Goal: Task Accomplishment & Management: Use online tool/utility

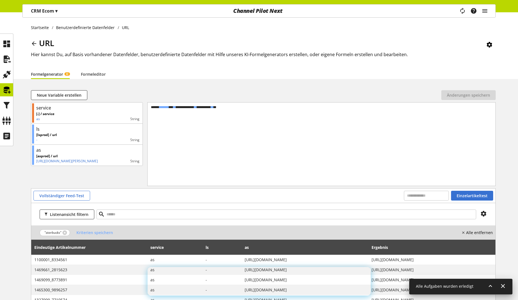
select select "**"
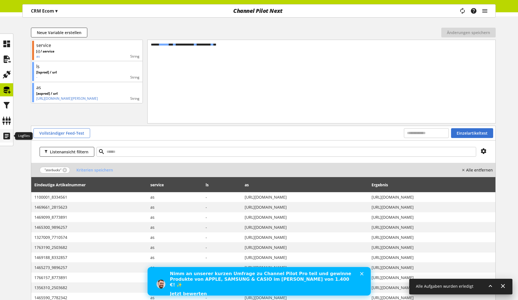
click at [10, 136] on icon at bounding box center [6, 135] width 9 height 11
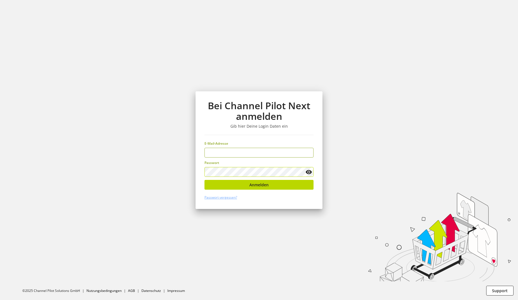
type input "**********"
click at [270, 183] on button "Anmelden" at bounding box center [259, 185] width 109 height 10
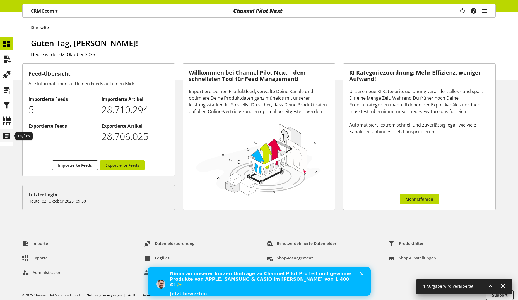
click at [9, 136] on icon at bounding box center [6, 135] width 9 height 11
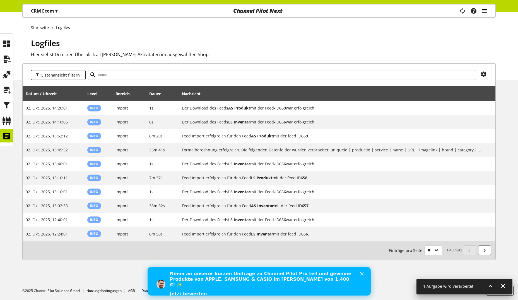
click at [486, 10] on icon "main navigation" at bounding box center [485, 11] width 7 height 10
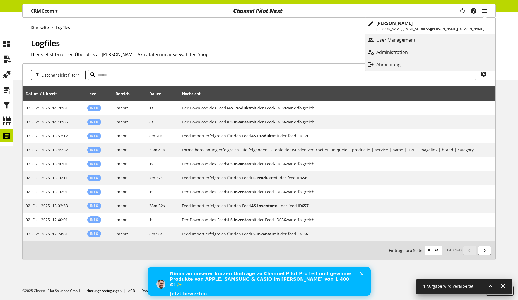
click at [419, 49] on p "Administration" at bounding box center [397, 52] width 43 height 7
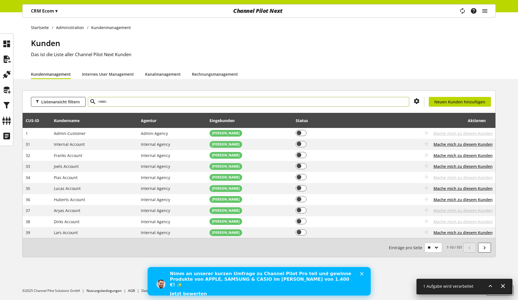
click at [127, 102] on input "text" at bounding box center [248, 102] width 321 height 10
type input "***"
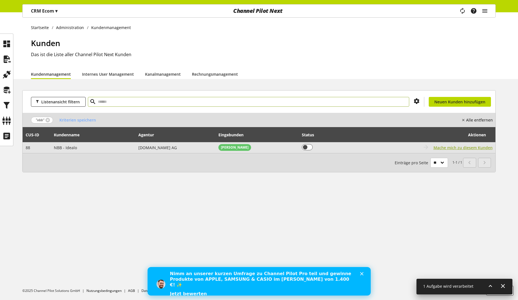
click at [470, 149] on span "Mache mich zu diesem Kunden" at bounding box center [463, 148] width 59 height 6
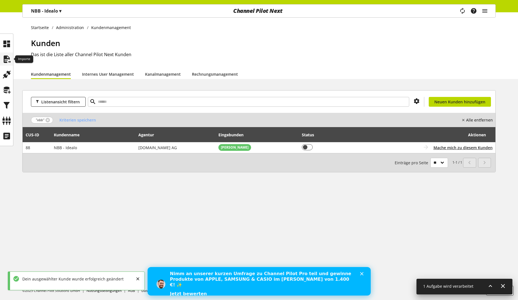
click at [8, 57] on icon at bounding box center [6, 59] width 9 height 11
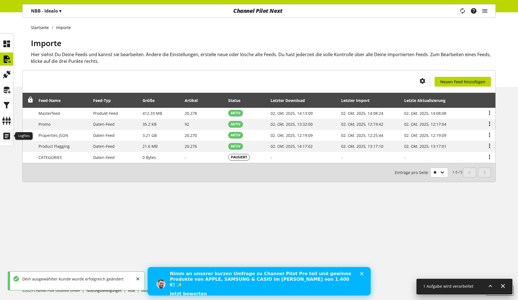
click at [7, 137] on icon at bounding box center [6, 135] width 9 height 11
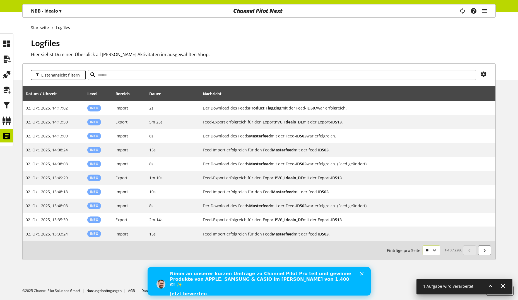
click at [434, 253] on select "** ** ** ***" at bounding box center [432, 250] width 18 height 10
select select "***"
click at [423, 255] on select "** ** ** ***" at bounding box center [432, 250] width 18 height 10
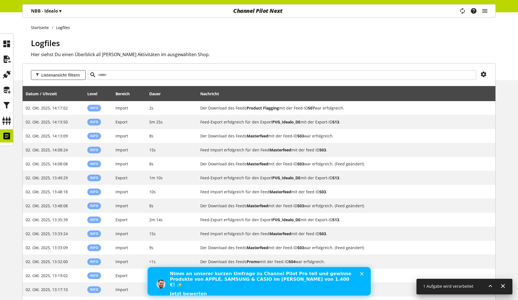
click at [290, 39] on h1 "Logfiles" at bounding box center [263, 43] width 465 height 12
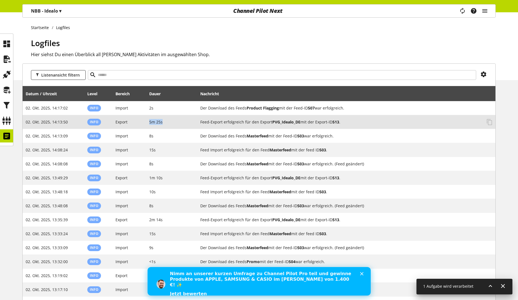
drag, startPoint x: 150, startPoint y: 122, endPoint x: 165, endPoint y: 121, distance: 15.3
click at [165, 121] on td "5m 25s" at bounding box center [171, 122] width 51 height 14
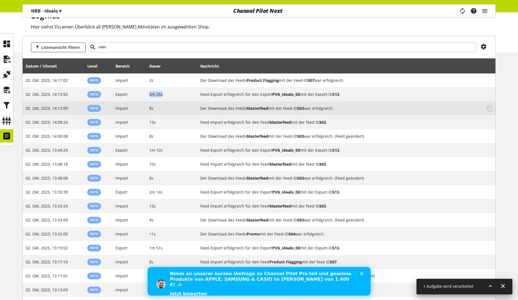
scroll to position [28, 0]
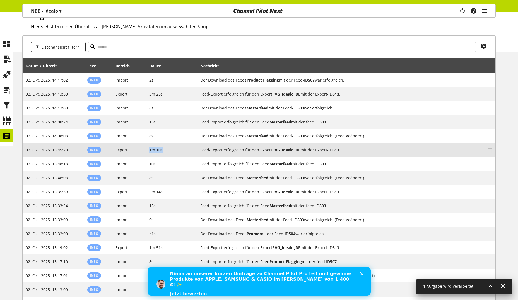
drag, startPoint x: 150, startPoint y: 151, endPoint x: 167, endPoint y: 151, distance: 16.7
click at [167, 151] on td "1m 10s" at bounding box center [171, 150] width 51 height 14
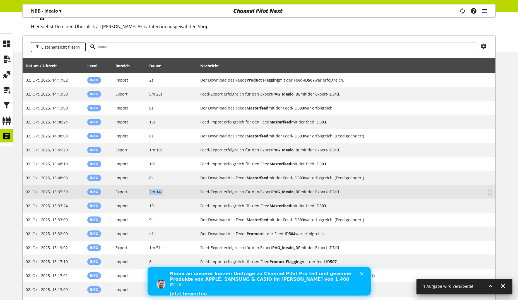
drag, startPoint x: 150, startPoint y: 191, endPoint x: 169, endPoint y: 193, distance: 19.1
click at [169, 192] on td "2m 14s" at bounding box center [171, 192] width 51 height 14
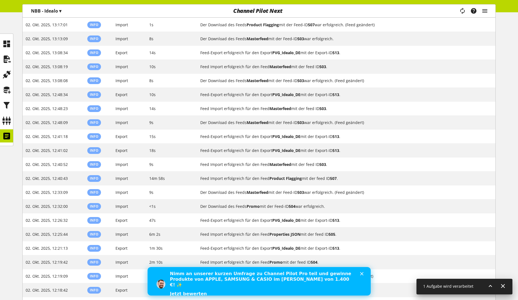
scroll to position [279, 0]
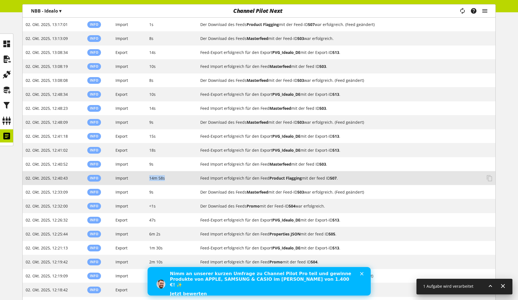
drag, startPoint x: 173, startPoint y: 178, endPoint x: 148, endPoint y: 179, distance: 24.3
click at [148, 179] on td "14m 58s" at bounding box center [171, 178] width 51 height 14
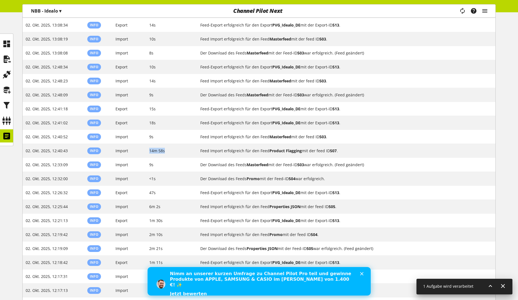
scroll to position [306, 0]
click at [4, 59] on icon at bounding box center [6, 59] width 9 height 11
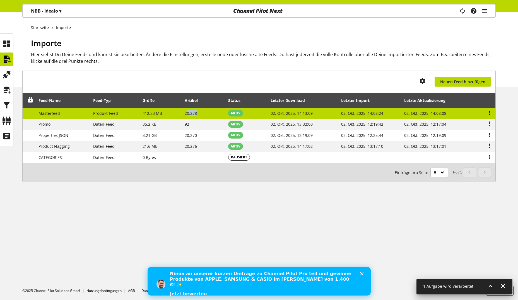
drag, startPoint x: 202, startPoint y: 114, endPoint x: 185, endPoint y: 114, distance: 17.0
click at [185, 114] on td "20.278" at bounding box center [204, 113] width 44 height 11
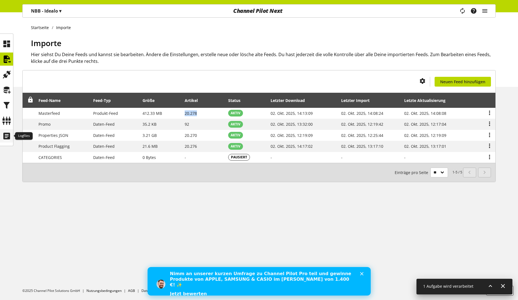
click at [5, 133] on icon at bounding box center [6, 135] width 9 height 11
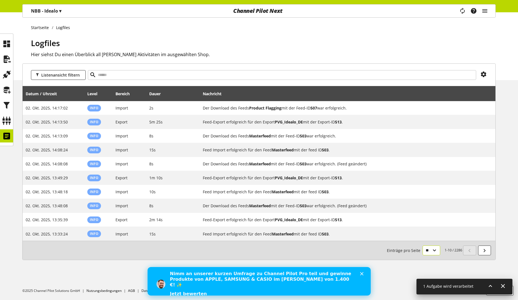
click at [438, 253] on select "** ** ** ***" at bounding box center [432, 250] width 18 height 10
select select "***"
click at [423, 255] on select "** ** ** ***" at bounding box center [432, 250] width 18 height 10
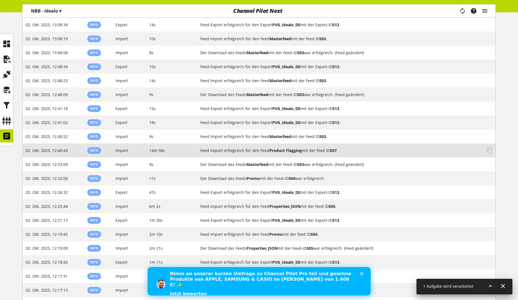
scroll to position [307, 0]
drag, startPoint x: 150, startPoint y: 149, endPoint x: 168, endPoint y: 151, distance: 17.9
click at [168, 151] on td "14m 58s" at bounding box center [171, 150] width 51 height 14
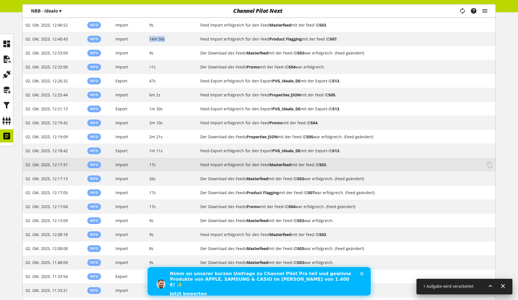
scroll to position [418, 0]
drag, startPoint x: 149, startPoint y: 165, endPoint x: 157, endPoint y: 165, distance: 7.3
click at [157, 165] on td "17s" at bounding box center [171, 164] width 51 height 14
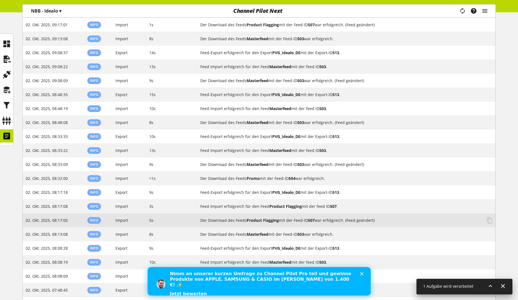
scroll to position [1248, 0]
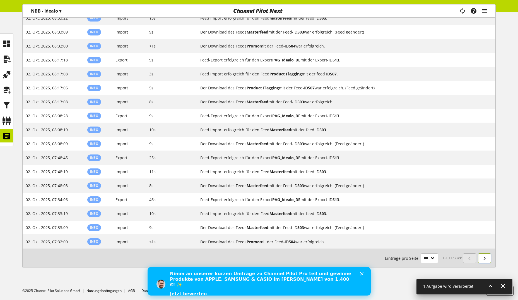
drag, startPoint x: 482, startPoint y: 259, endPoint x: 461, endPoint y: 251, distance: 22.4
click at [482, 259] on icon at bounding box center [484, 258] width 7 height 10
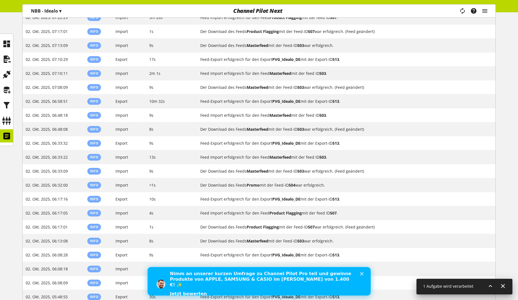
scroll to position [104, 0]
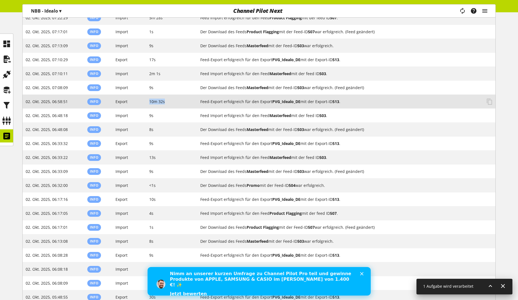
drag, startPoint x: 176, startPoint y: 101, endPoint x: 149, endPoint y: 101, distance: 27.3
click at [149, 101] on td "10m 32s" at bounding box center [171, 102] width 51 height 14
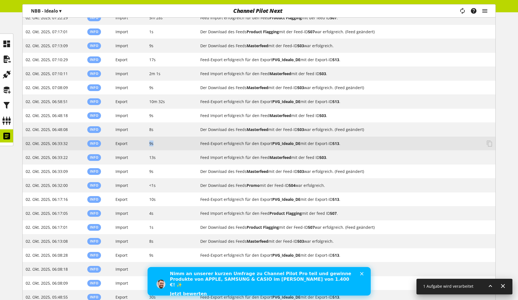
drag, startPoint x: 163, startPoint y: 144, endPoint x: 148, endPoint y: 144, distance: 15.1
click at [148, 144] on td "9s" at bounding box center [171, 143] width 51 height 14
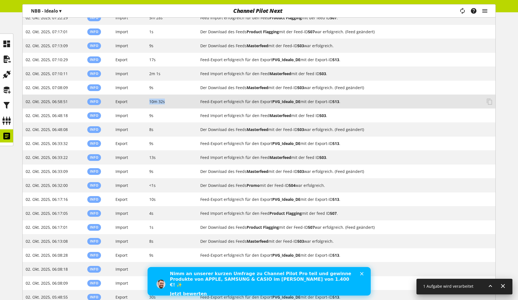
drag, startPoint x: 150, startPoint y: 102, endPoint x: 172, endPoint y: 101, distance: 21.8
click at [172, 101] on td "10m 32s" at bounding box center [171, 102] width 51 height 14
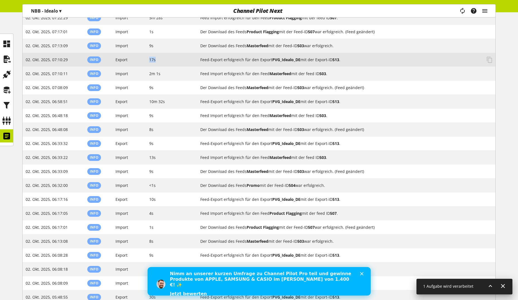
drag, startPoint x: 165, startPoint y: 59, endPoint x: 146, endPoint y: 59, distance: 18.4
click at [146, 59] on td "17s" at bounding box center [171, 60] width 51 height 14
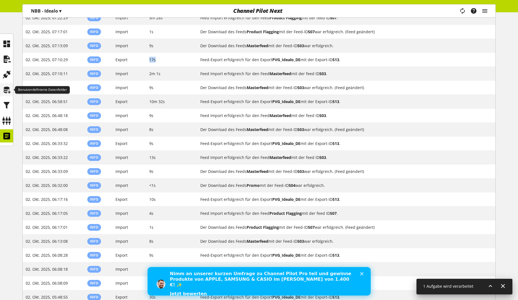
click at [7, 90] on icon at bounding box center [6, 89] width 9 height 11
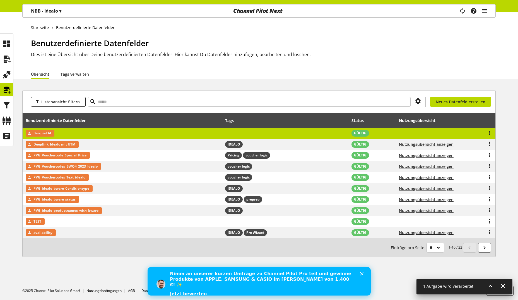
click at [105, 130] on td "Beispiel AI" at bounding box center [123, 133] width 200 height 11
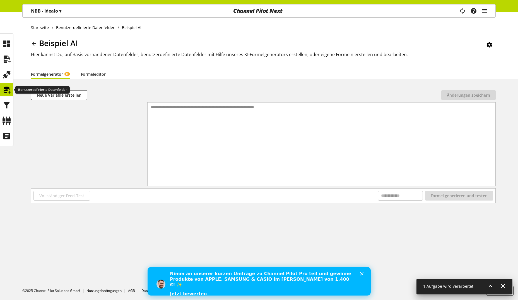
click at [6, 90] on icon at bounding box center [6, 89] width 9 height 11
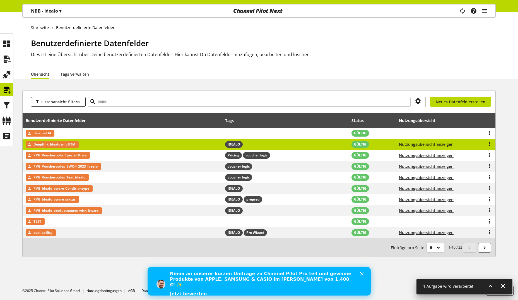
click at [102, 145] on td "Deeplink_Idealo mit UTM" at bounding box center [123, 144] width 200 height 11
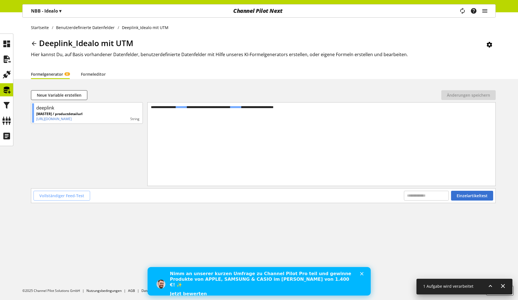
click at [62, 198] on span "Vollständiger Feed-Test" at bounding box center [61, 196] width 45 height 6
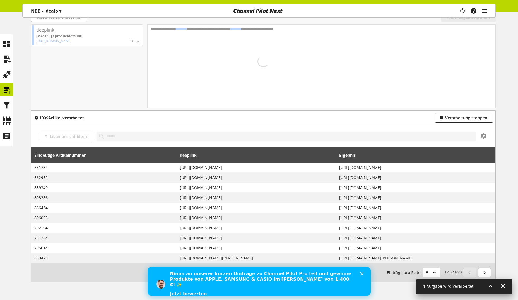
scroll to position [93, 0]
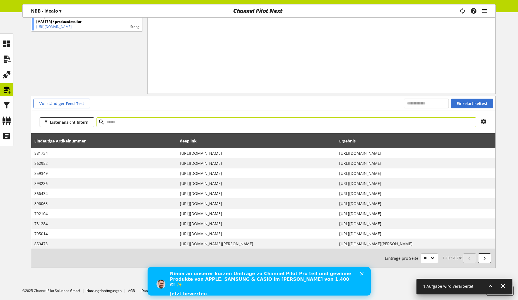
click at [157, 123] on input "text" at bounding box center [287, 122] width 380 height 10
type input "*******"
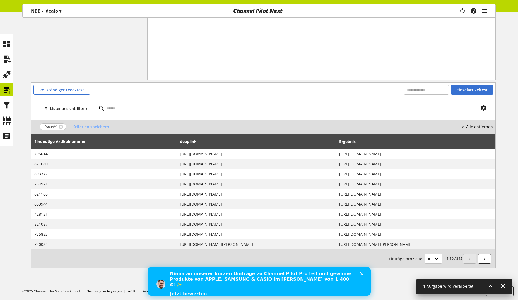
scroll to position [107, 0]
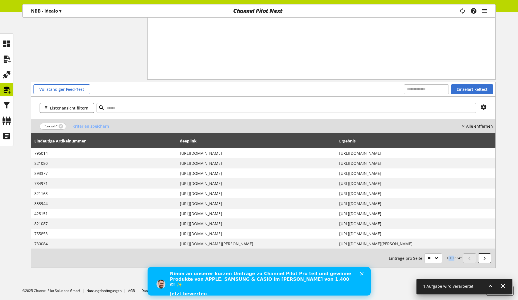
drag, startPoint x: 447, startPoint y: 258, endPoint x: 453, endPoint y: 258, distance: 5.9
click at [453, 258] on small "1-10 / 345 Einträge pro Seite ** ** ** ***" at bounding box center [425, 258] width 73 height 10
click at [357, 142] on icon at bounding box center [360, 141] width 7 height 10
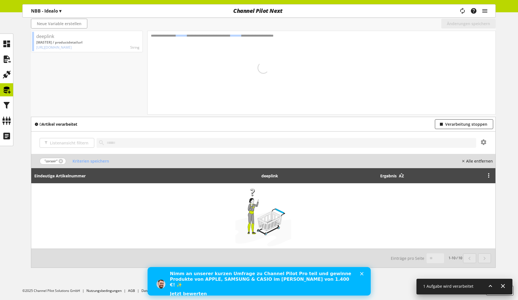
scroll to position [107, 0]
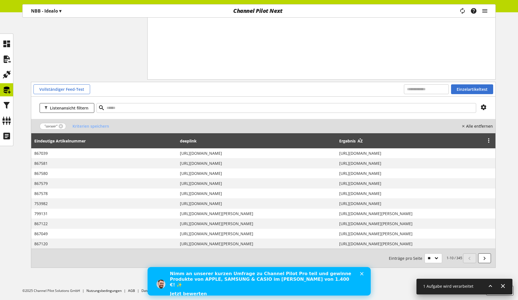
click at [357, 142] on icon at bounding box center [360, 141] width 7 height 10
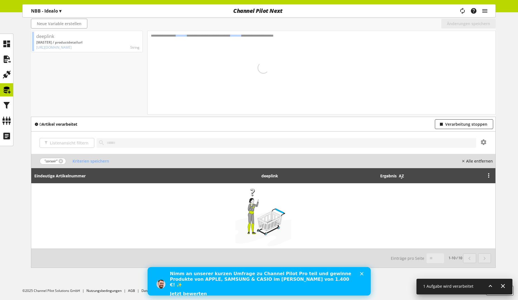
scroll to position [106, 0]
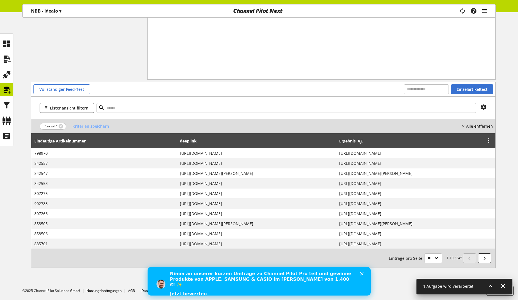
click at [357, 142] on icon at bounding box center [360, 141] width 7 height 10
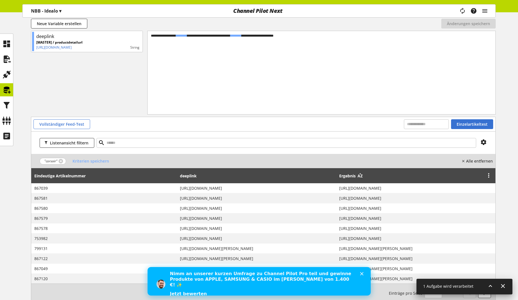
scroll to position [107, 0]
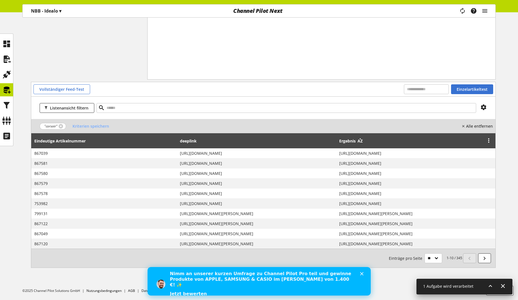
click at [357, 142] on icon at bounding box center [360, 141] width 7 height 10
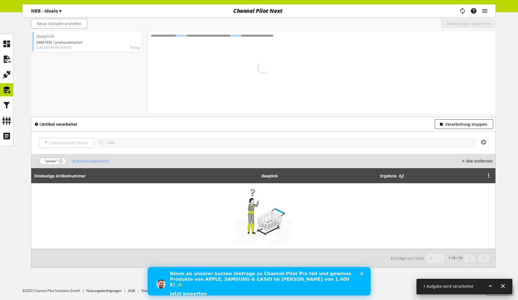
scroll to position [106, 0]
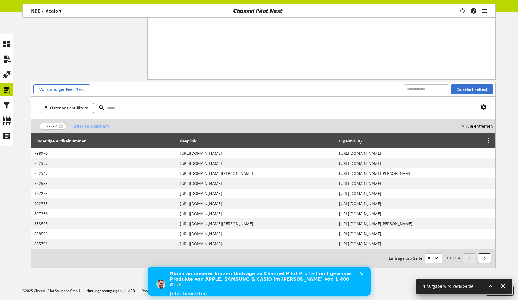
click at [357, 142] on icon at bounding box center [360, 141] width 7 height 10
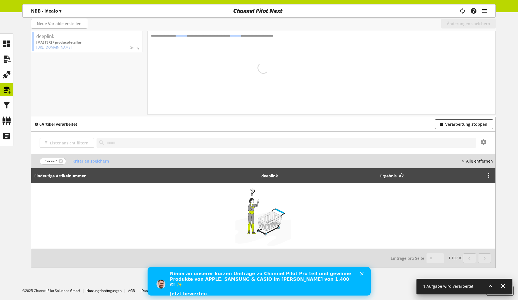
scroll to position [107, 0]
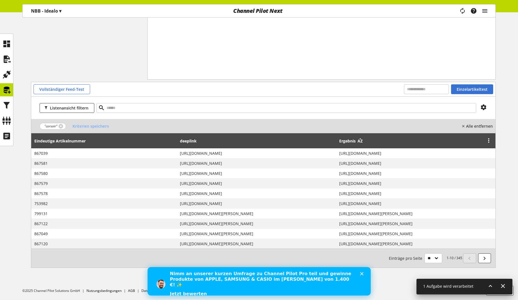
click at [357, 142] on icon at bounding box center [360, 141] width 7 height 10
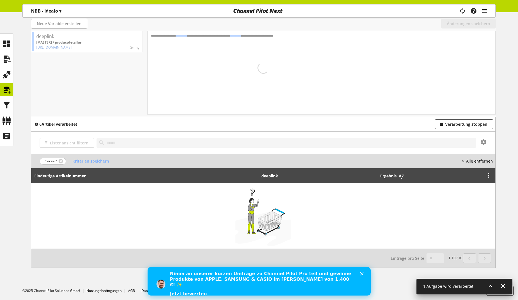
scroll to position [106, 0]
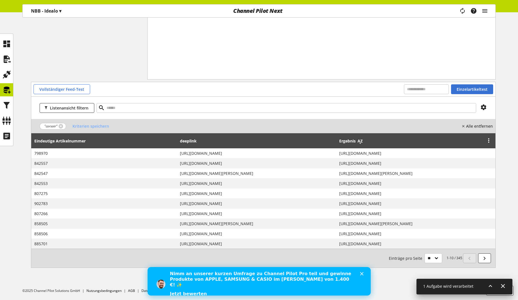
click at [357, 142] on icon at bounding box center [360, 141] width 7 height 10
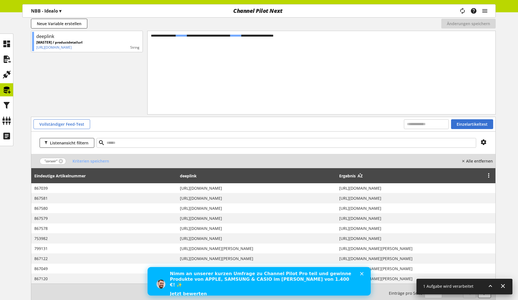
scroll to position [107, 0]
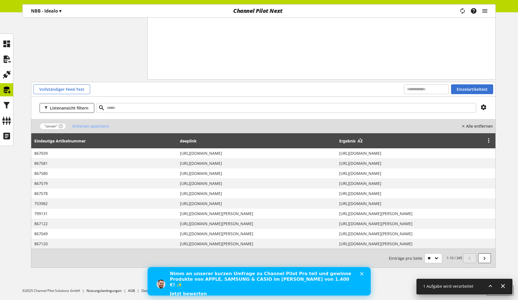
click at [357, 140] on icon at bounding box center [360, 141] width 7 height 10
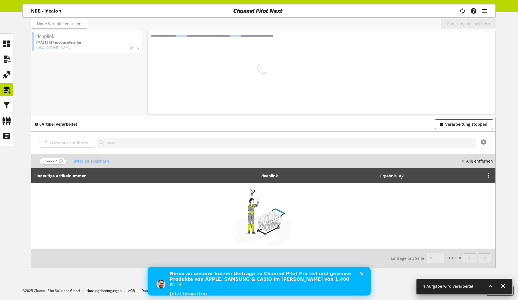
scroll to position [106, 0]
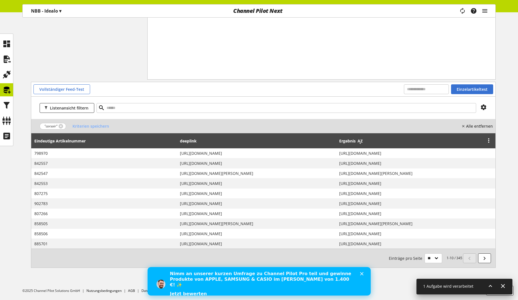
click at [357, 142] on icon at bounding box center [360, 141] width 7 height 10
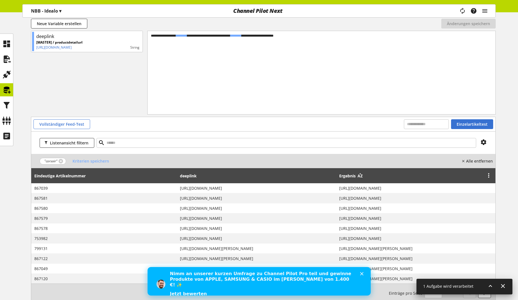
scroll to position [107, 0]
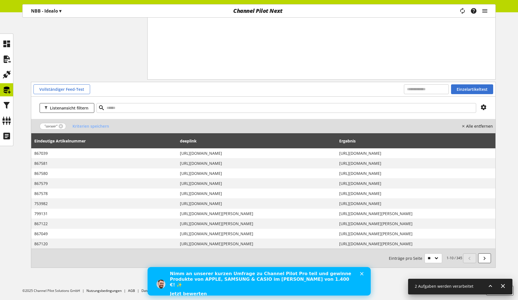
click at [489, 285] on icon at bounding box center [490, 286] width 7 height 10
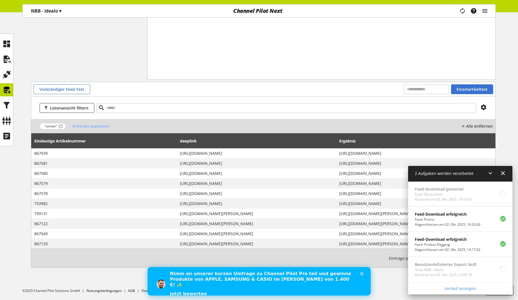
click at [489, 173] on icon at bounding box center [490, 173] width 7 height 10
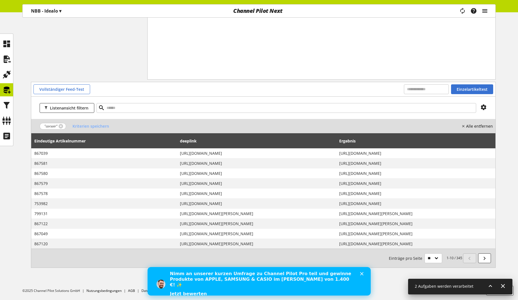
click at [486, 11] on icon "main navigation" at bounding box center [485, 11] width 7 height 10
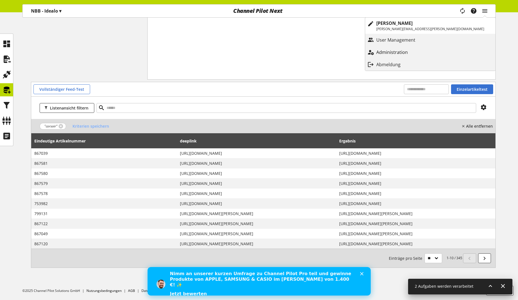
click at [419, 54] on p "Administration" at bounding box center [397, 52] width 43 height 7
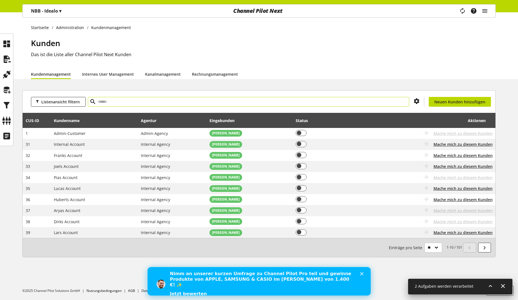
click at [112, 101] on input "text" at bounding box center [248, 102] width 321 height 10
type input "****"
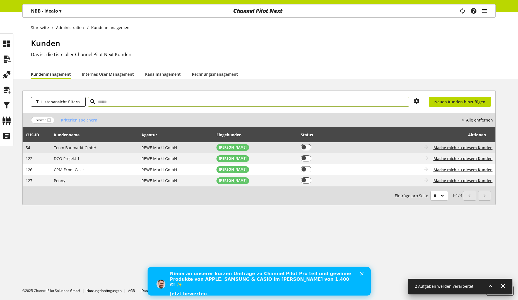
click at [93, 148] on span "Toom Baumarkt GmbH" at bounding box center [75, 147] width 42 height 5
click at [446, 146] on span "Mache mich zu diesem Kunden" at bounding box center [463, 148] width 59 height 6
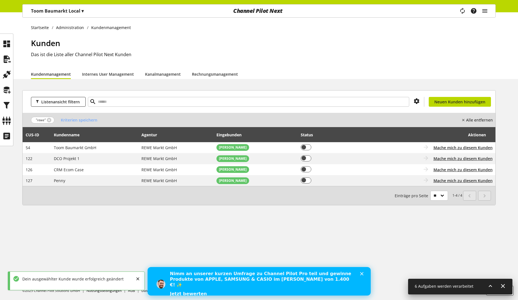
click at [5, 114] on ul at bounding box center [6, 89] width 13 height 105
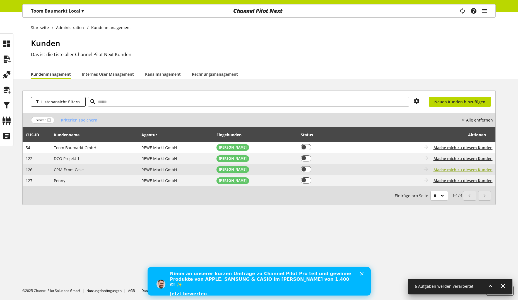
click at [459, 169] on span "Mache mich zu diesem Kunden" at bounding box center [463, 170] width 59 height 6
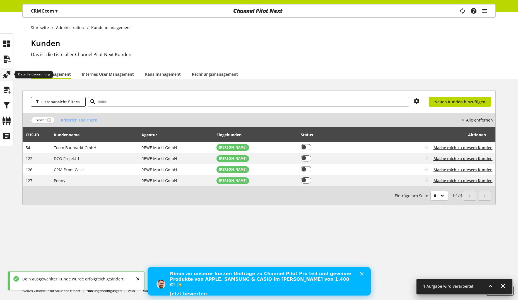
click at [5, 77] on icon at bounding box center [6, 74] width 9 height 11
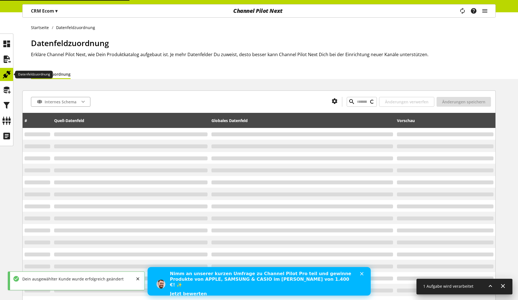
type input "**********"
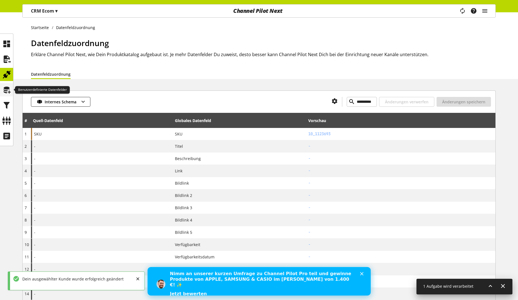
click at [8, 91] on icon at bounding box center [6, 89] width 9 height 11
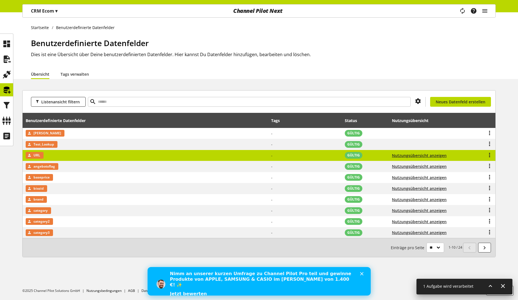
click at [152, 153] on td "URL" at bounding box center [146, 155] width 246 height 11
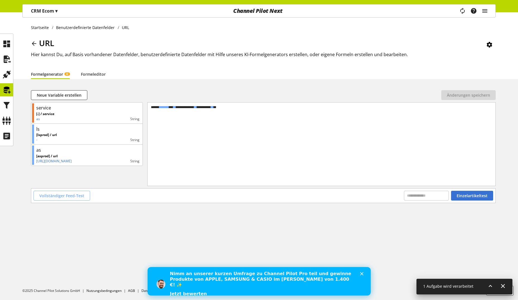
click at [46, 194] on span "Vollständiger Feed-Test" at bounding box center [61, 196] width 45 height 6
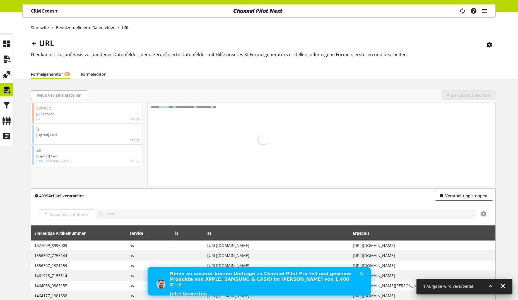
scroll to position [93, 0]
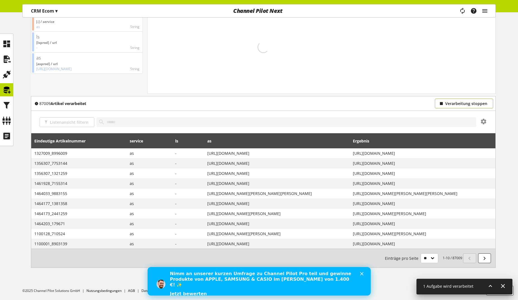
click at [468, 102] on span "Verarbeitung stoppen" at bounding box center [466, 103] width 42 height 6
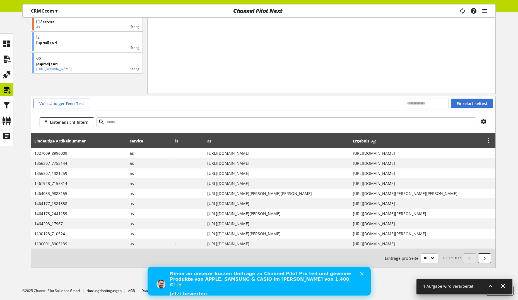
click at [371, 141] on icon at bounding box center [374, 141] width 7 height 10
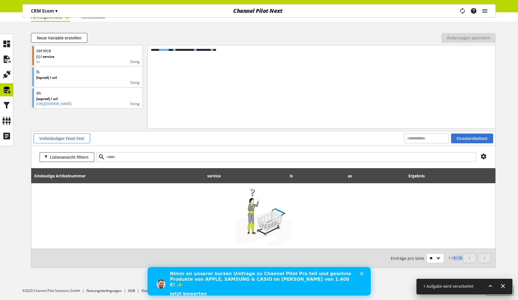
drag, startPoint x: 454, startPoint y: 259, endPoint x: 460, endPoint y: 258, distance: 5.9
click at [460, 258] on small "1-10 / 10 Einträge pro Seite ** ** ** ***" at bounding box center [426, 258] width 71 height 10
click at [451, 259] on small "1-10 / 10 Einträge pro Seite ** ** ** ***" at bounding box center [426, 258] width 71 height 10
click at [363, 166] on div "Listenansicht filtern" at bounding box center [263, 157] width 464 height 22
click at [362, 167] on div "Listenansicht filtern" at bounding box center [263, 157] width 464 height 22
